Goal: Task Accomplishment & Management: Manage account settings

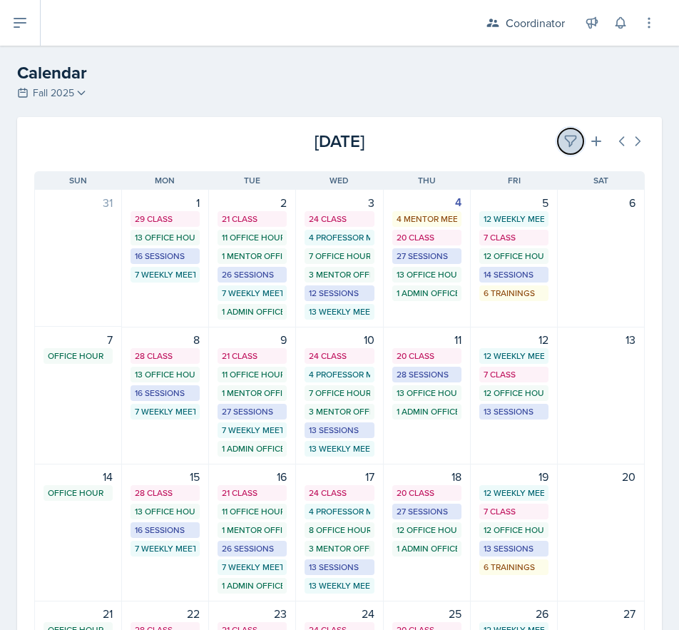
click at [559, 133] on button at bounding box center [571, 141] width 26 height 26
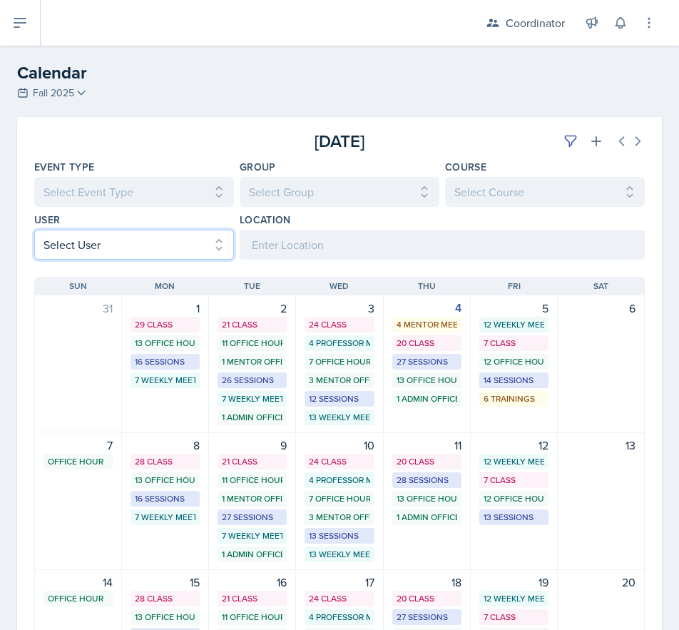
click at [67, 239] on select "Select User All [PERSON_NAME] [PERSON_NAME] [PERSON_NAME] [PERSON_NAME] [PERSON…" at bounding box center [134, 245] width 200 height 30
click at [34, 230] on select "Select User All [PERSON_NAME] [PERSON_NAME] [PERSON_NAME] [PERSON_NAME] [PERSON…" at bounding box center [134, 245] width 200 height 30
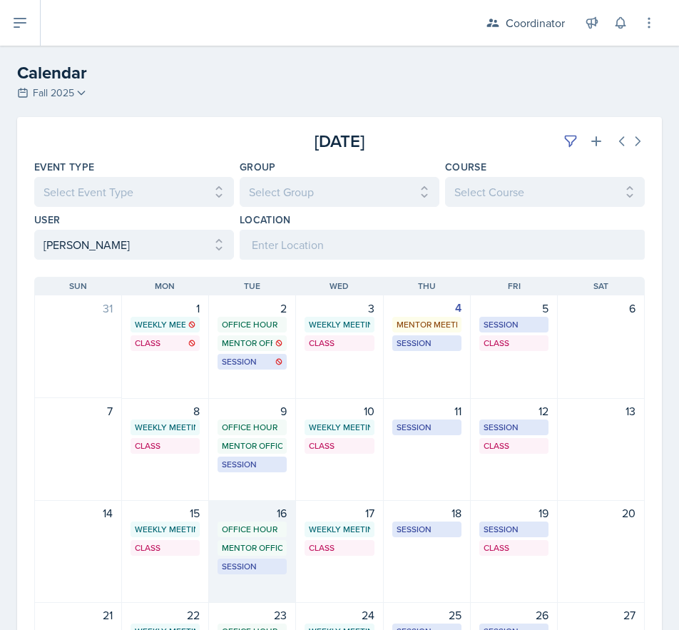
click at [239, 508] on div "16" at bounding box center [252, 512] width 69 height 17
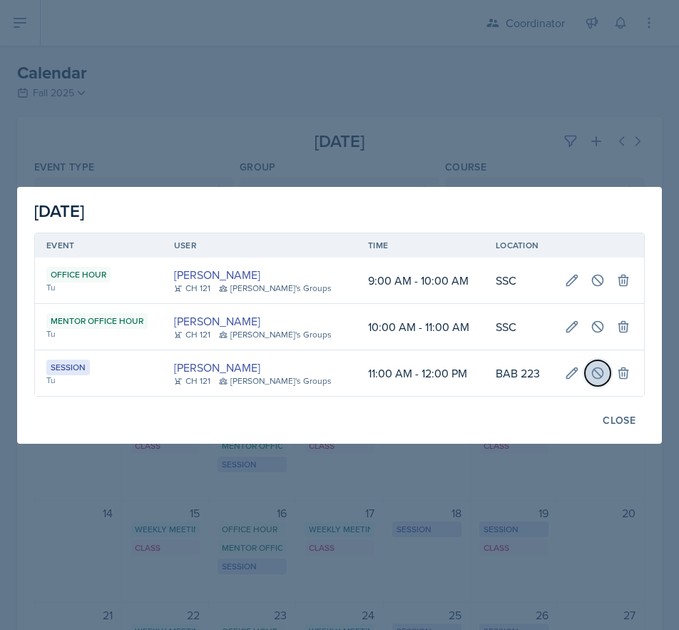
click at [593, 376] on icon at bounding box center [597, 372] width 11 height 11
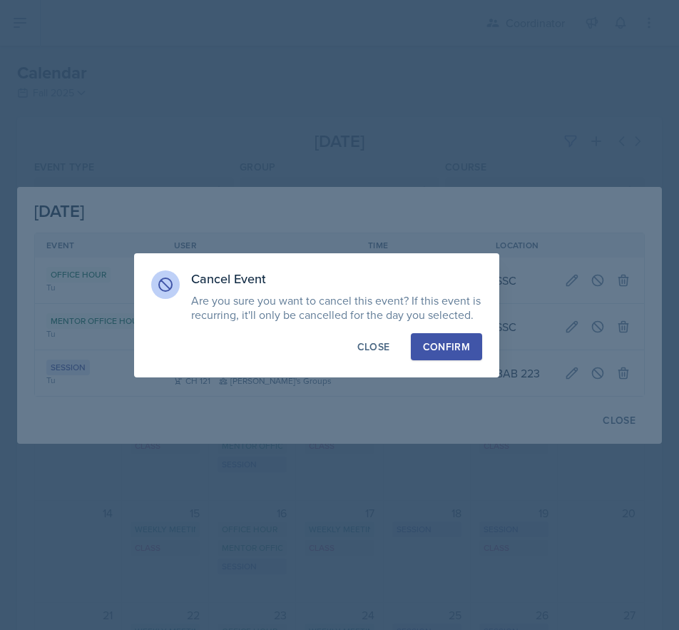
click at [436, 340] on div "Confirm" at bounding box center [446, 346] width 47 height 14
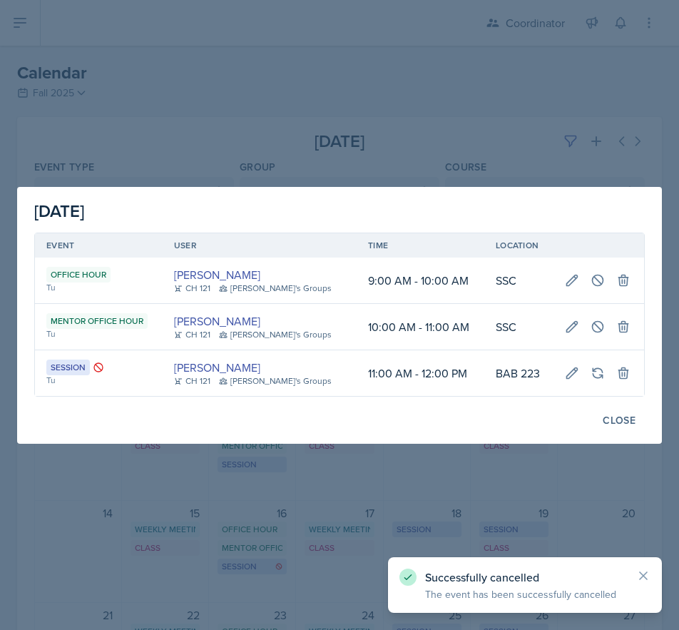
click at [382, 129] on div at bounding box center [339, 315] width 679 height 630
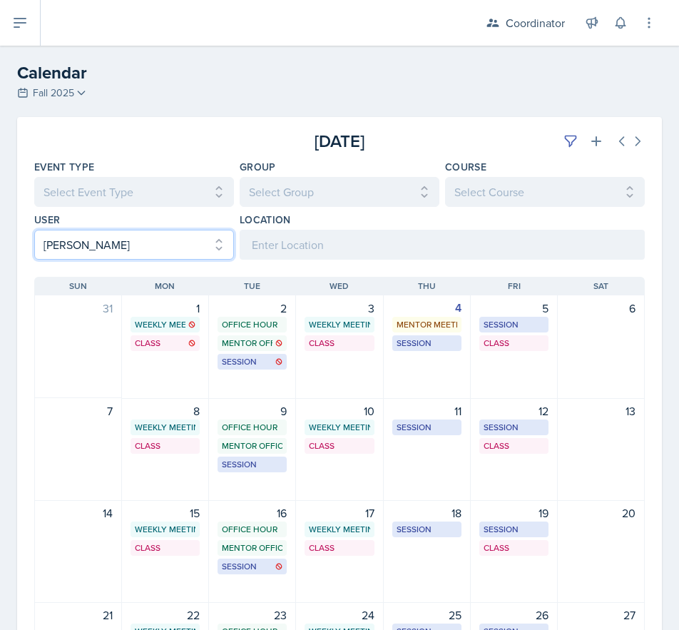
click at [145, 244] on select "Select User All [PERSON_NAME] [PERSON_NAME] [PERSON_NAME] [PERSON_NAME] [PERSON…" at bounding box center [134, 245] width 200 height 30
select select "26e8d093-afd1-41e5-90f3-96ad234e2d16"
click at [34, 230] on select "Select User All [PERSON_NAME] [PERSON_NAME] [PERSON_NAME] [PERSON_NAME] [PERSON…" at bounding box center [134, 245] width 200 height 30
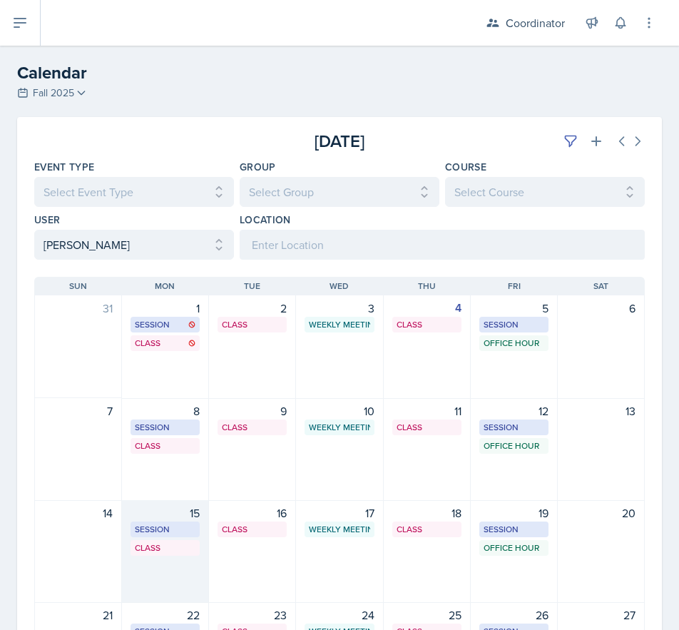
click at [140, 566] on div "15 Session BAB 220 1:30 PM - 2:30 PM Class SST 158 4:20 PM - 6:10 PM" at bounding box center [165, 551] width 87 height 103
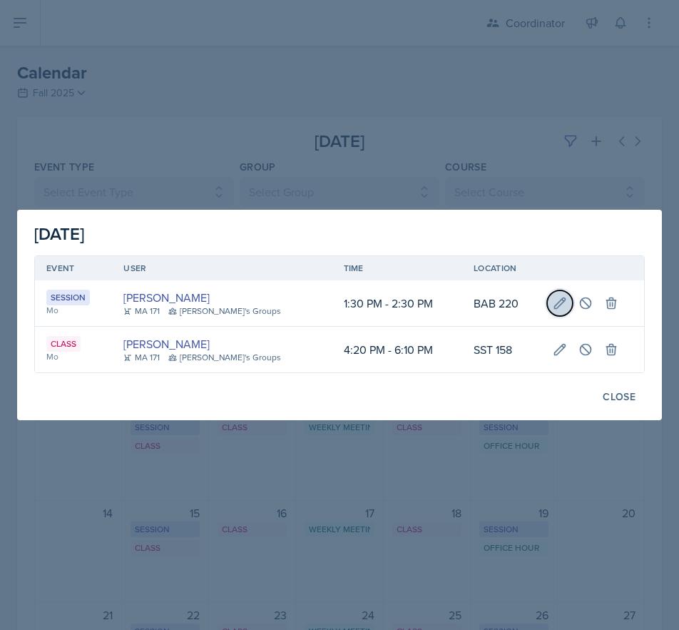
click at [558, 295] on button at bounding box center [560, 303] width 26 height 26
select select "1"
select select "30"
select select "2"
select select "30"
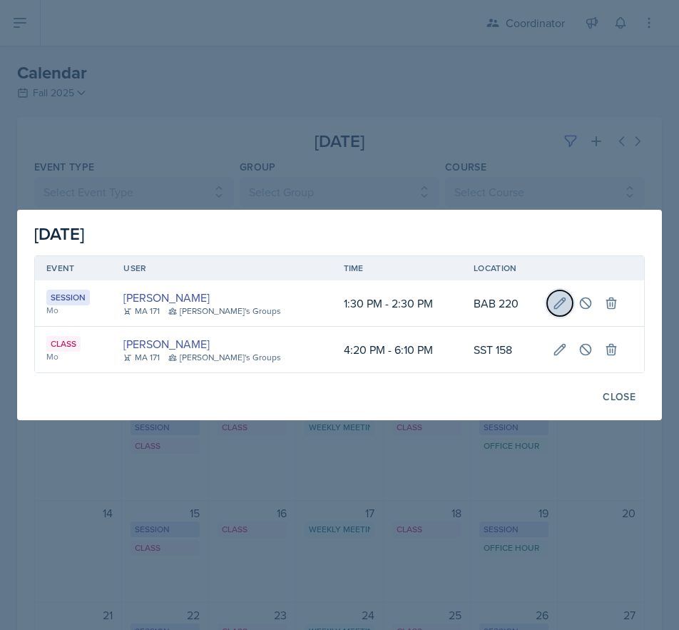
type input "BAB 220"
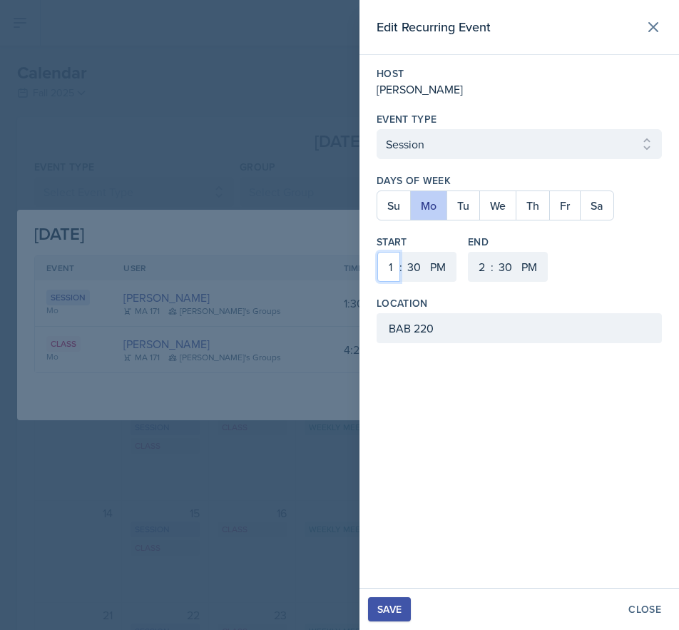
click at [394, 270] on select "1 2 3 4 5 6 7 8 9 10 11 12" at bounding box center [388, 267] width 23 height 30
select select "2"
click at [377, 252] on select "1 2 3 4 5 6 7 8 9 10 11 12" at bounding box center [388, 267] width 23 height 30
click at [483, 264] on select "1 2 3 4 5 6 7 8 9 10 11 12" at bounding box center [480, 267] width 23 height 30
select select "3"
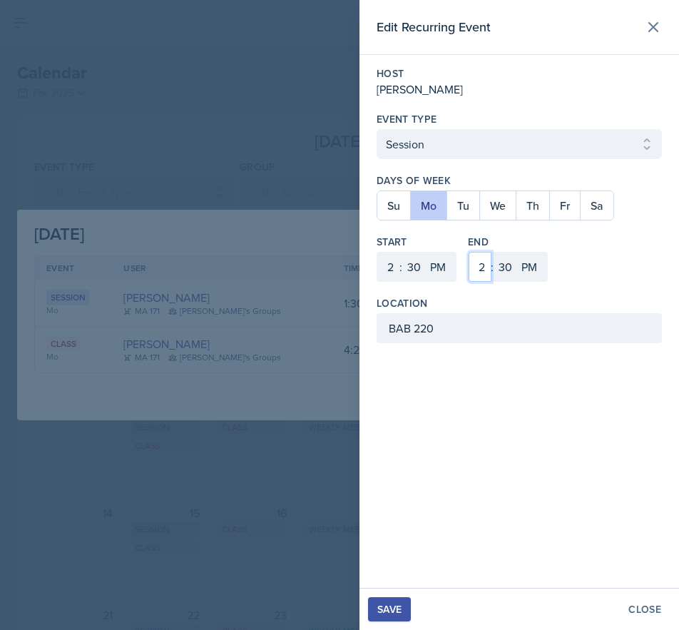
click at [469, 252] on select "1 2 3 4 5 6 7 8 9 10 11 12" at bounding box center [480, 267] width 23 height 30
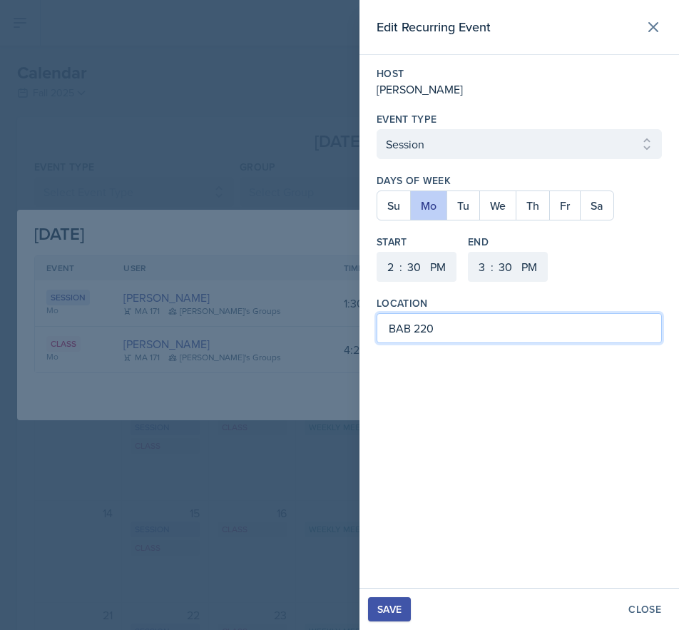
click at [460, 334] on input "BAB 220" at bounding box center [519, 328] width 285 height 30
type input "BAB 224"
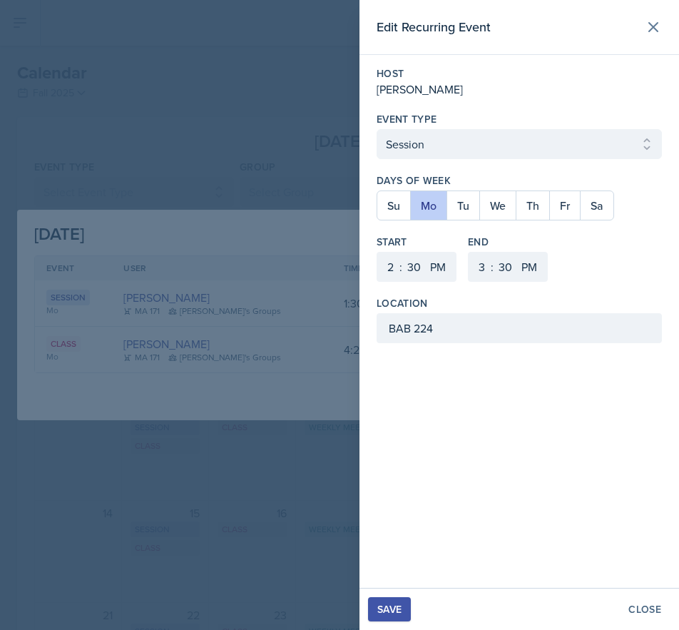
click at [395, 605] on div "Save" at bounding box center [389, 608] width 24 height 11
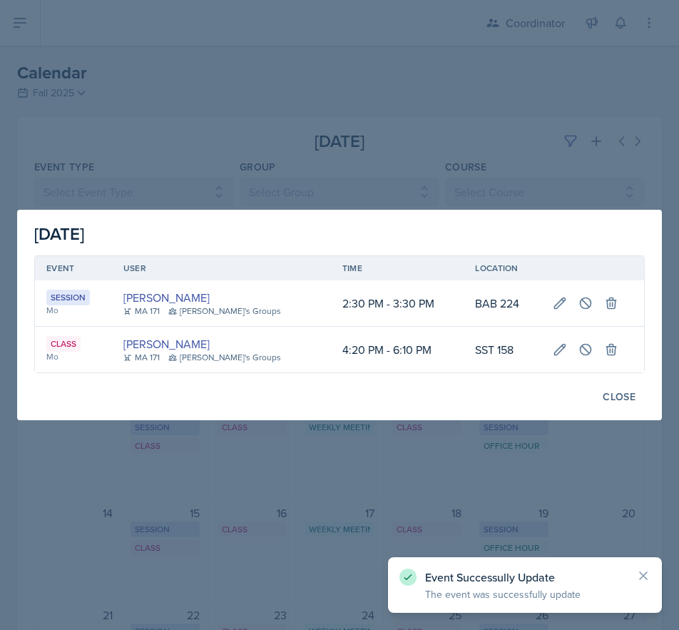
click at [276, 78] on div at bounding box center [339, 315] width 679 height 630
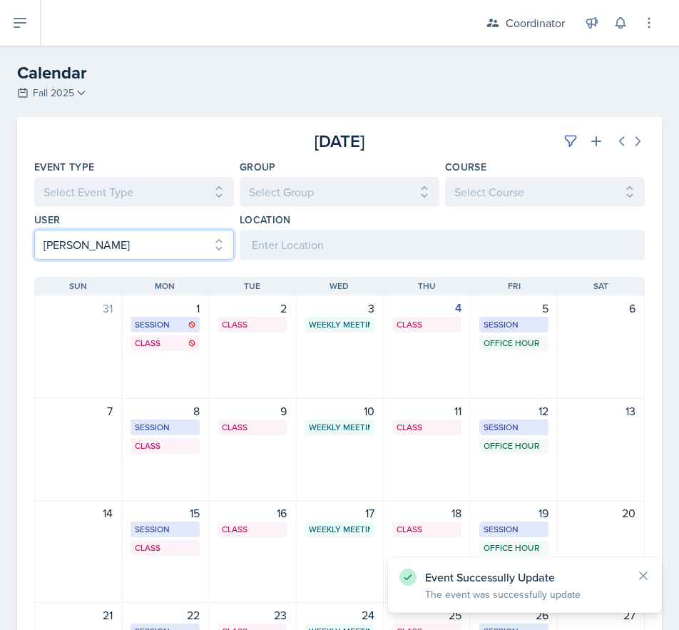
click at [88, 252] on select "Select User All [PERSON_NAME] [PERSON_NAME] [PERSON_NAME] [PERSON_NAME] [PERSON…" at bounding box center [134, 245] width 200 height 30
click at [34, 230] on select "Select User All [PERSON_NAME] [PERSON_NAME] [PERSON_NAME] [PERSON_NAME] [PERSON…" at bounding box center [134, 245] width 200 height 30
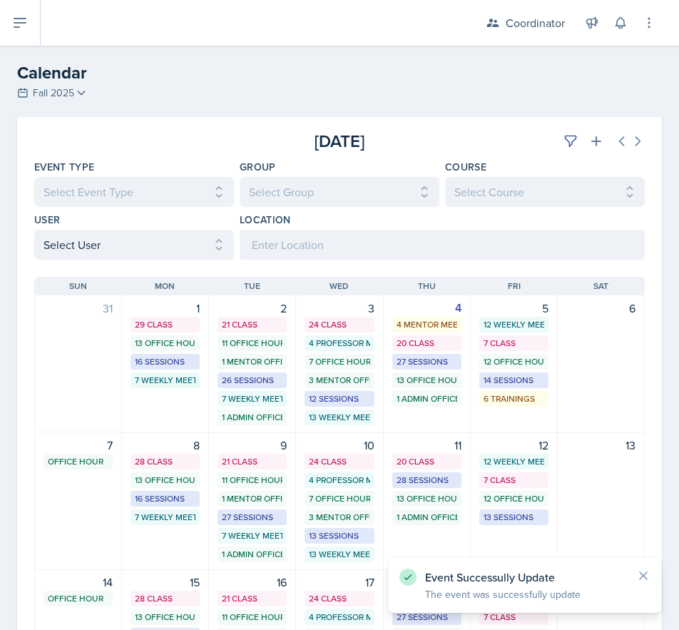
click at [537, 142] on div "[DATE]" at bounding box center [542, 141] width 203 height 26
click at [573, 135] on div "[DATE]" at bounding box center [542, 141] width 203 height 26
click at [570, 135] on button at bounding box center [571, 141] width 26 height 26
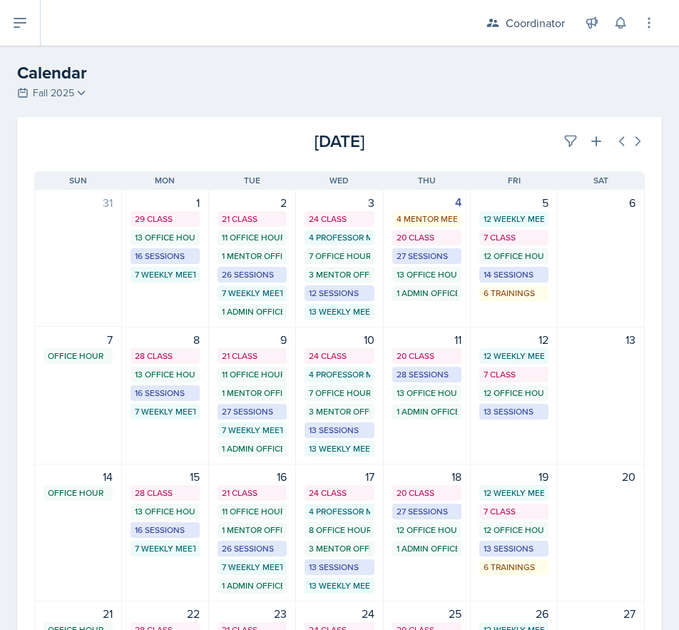
click at [526, 133] on div "[DATE]" at bounding box center [542, 141] width 203 height 26
click at [558, 141] on button at bounding box center [571, 141] width 26 height 26
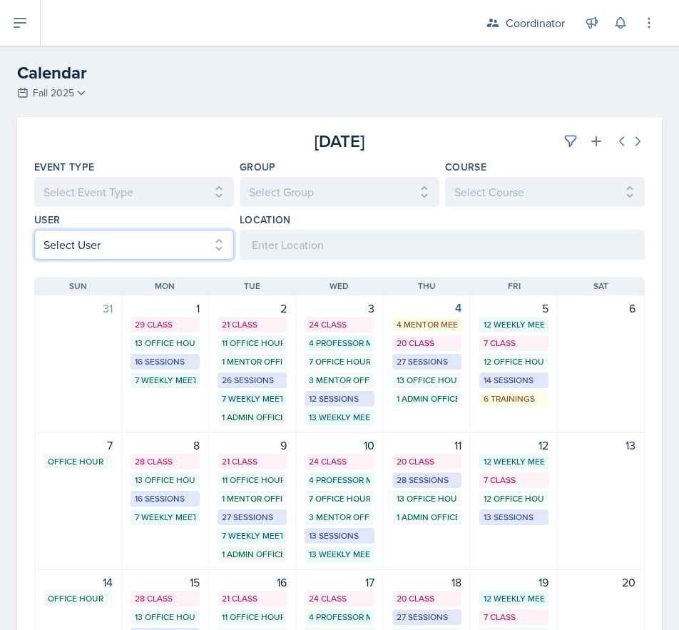
click at [41, 252] on select "Select User All [PERSON_NAME] [PERSON_NAME] [PERSON_NAME] [PERSON_NAME] [PERSON…" at bounding box center [134, 245] width 200 height 30
select select "481202eb-b246-4b62-a80e-9d17d239237b"
click at [34, 230] on select "Select User All [PERSON_NAME] [PERSON_NAME] [PERSON_NAME] [PERSON_NAME] [PERSON…" at bounding box center [134, 245] width 200 height 30
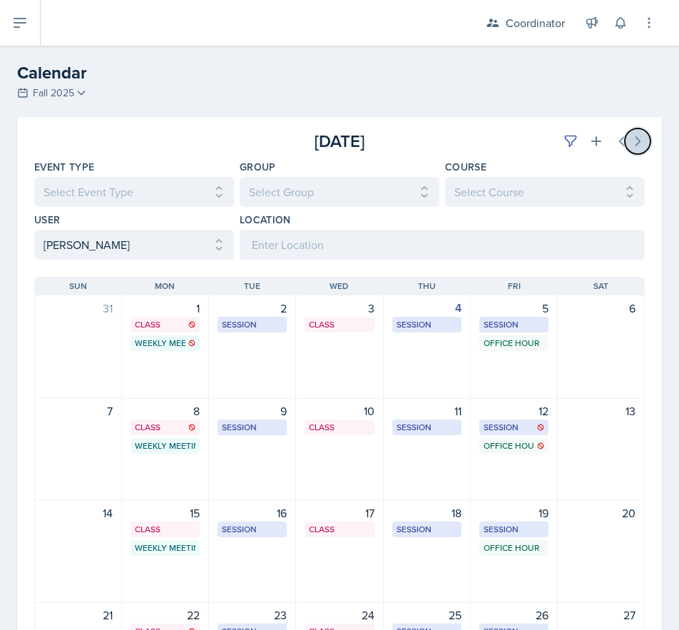
click at [636, 145] on icon at bounding box center [638, 141] width 4 height 9
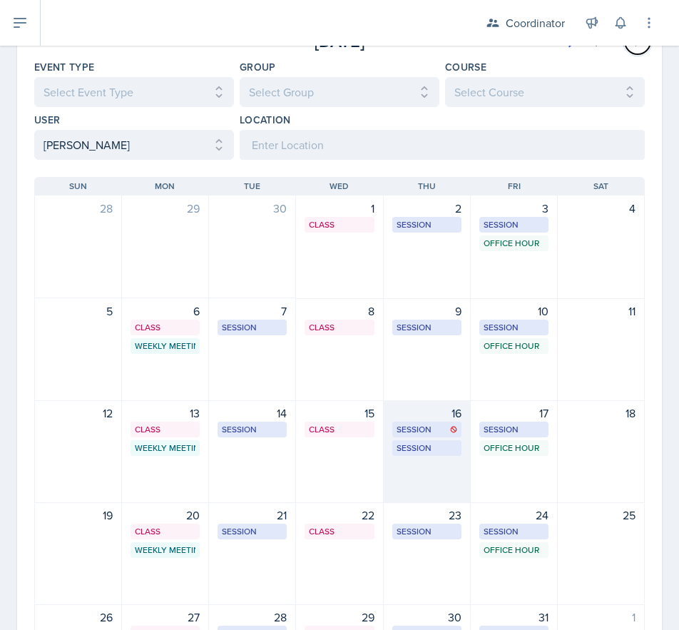
scroll to position [143, 0]
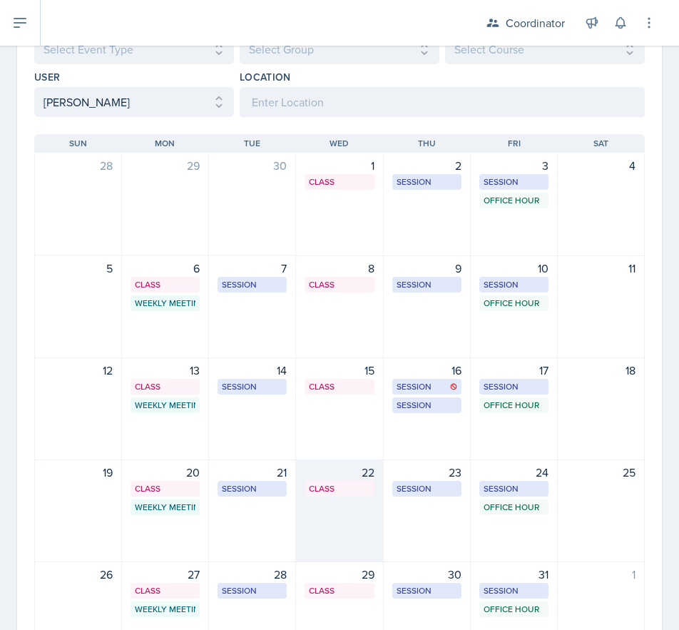
click at [333, 516] on div "22 Class BAB 204 1:00 PM - 2:20 PM" at bounding box center [339, 510] width 87 height 103
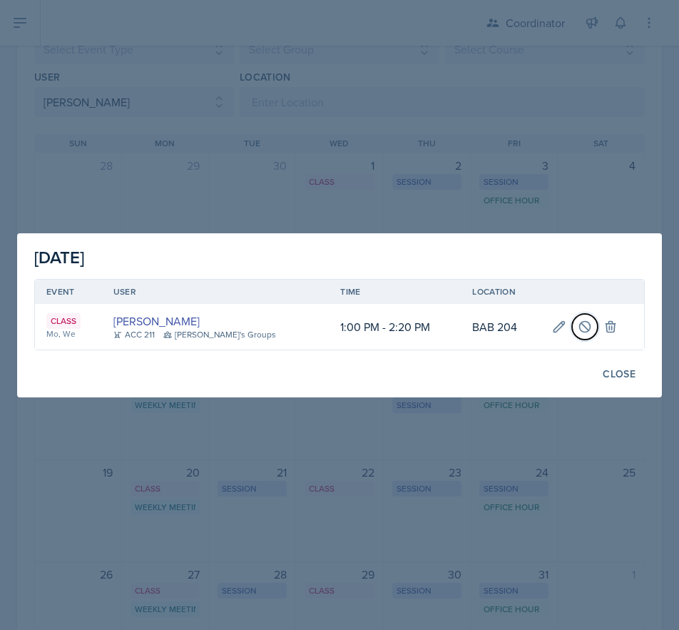
click at [578, 327] on icon at bounding box center [585, 326] width 14 height 14
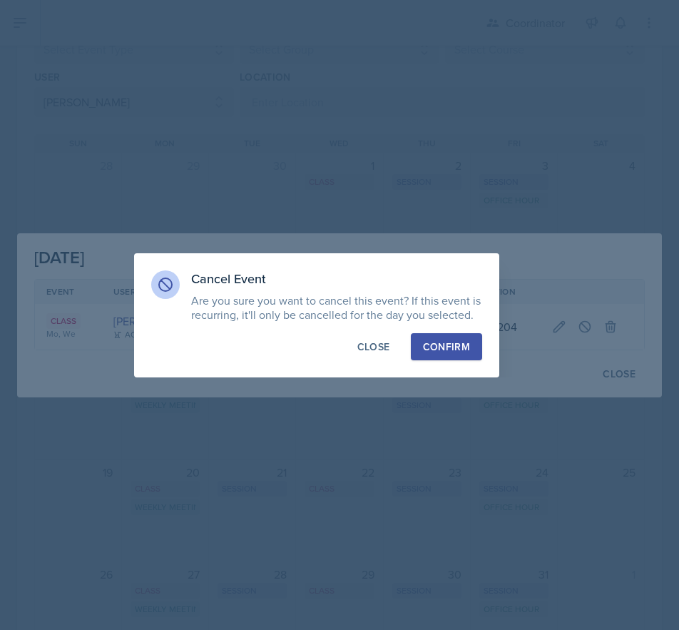
click at [456, 348] on div "Confirm" at bounding box center [446, 346] width 47 height 14
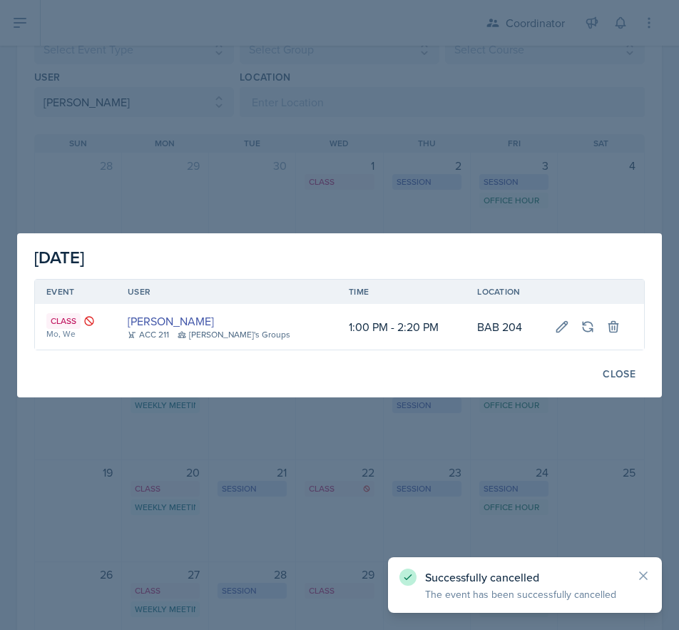
click at [319, 484] on div at bounding box center [339, 315] width 679 height 630
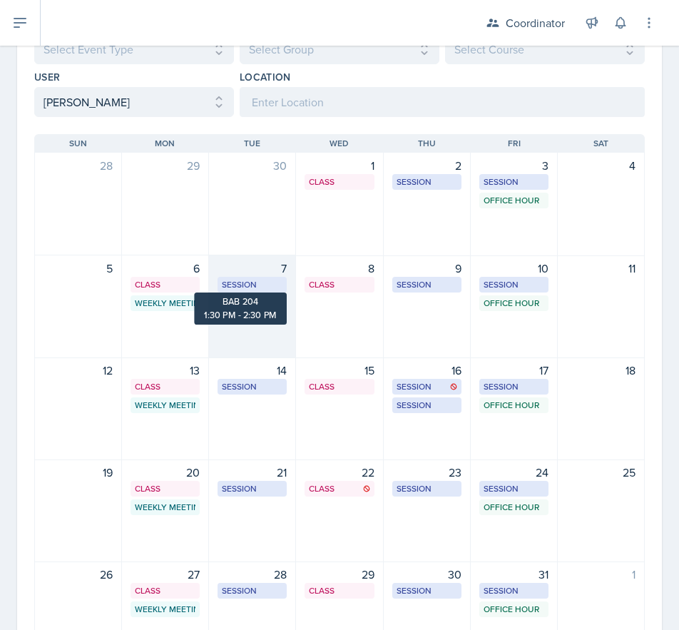
scroll to position [0, 0]
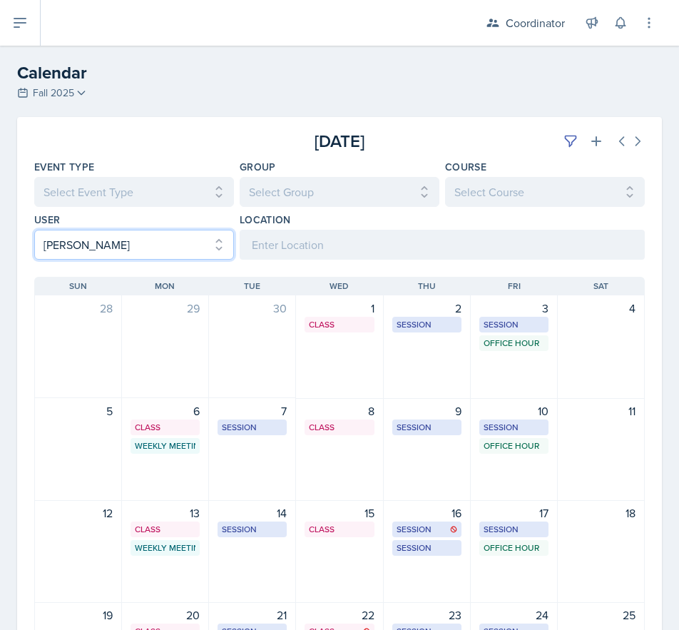
click at [131, 251] on select "Select User All [PERSON_NAME] [PERSON_NAME] [PERSON_NAME] [PERSON_NAME] [PERSON…" at bounding box center [134, 245] width 200 height 30
select select
click at [34, 230] on select "Select User All [PERSON_NAME] [PERSON_NAME] [PERSON_NAME] [PERSON_NAME] [PERSON…" at bounding box center [134, 245] width 200 height 30
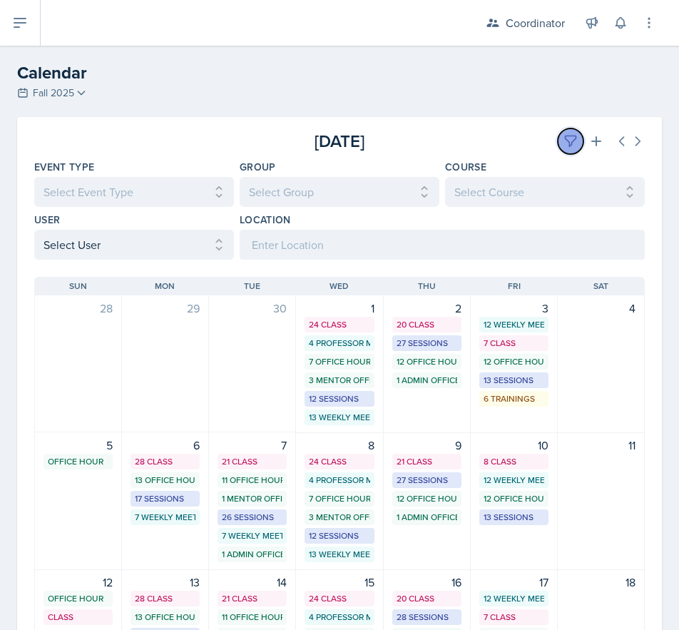
click at [558, 143] on button at bounding box center [571, 141] width 26 height 26
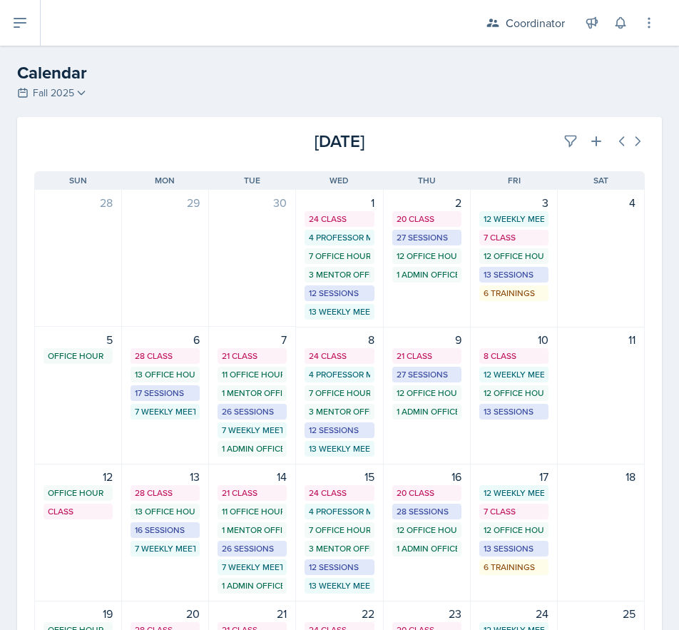
click at [458, 151] on div "[DATE]" at bounding box center [542, 141] width 203 height 26
